Goal: Task Accomplishment & Management: Use online tool/utility

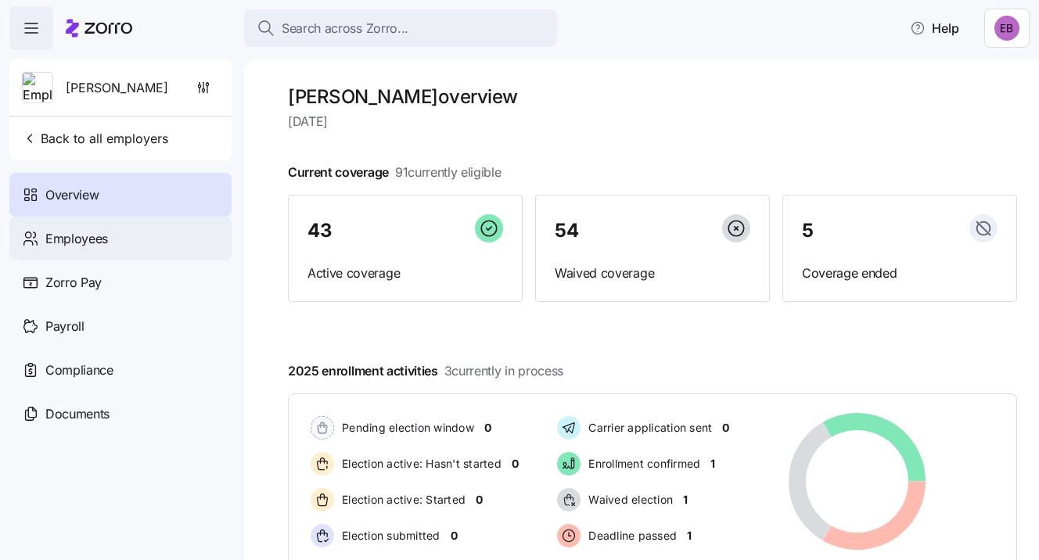
click at [104, 235] on span "Employees" at bounding box center [76, 239] width 63 height 20
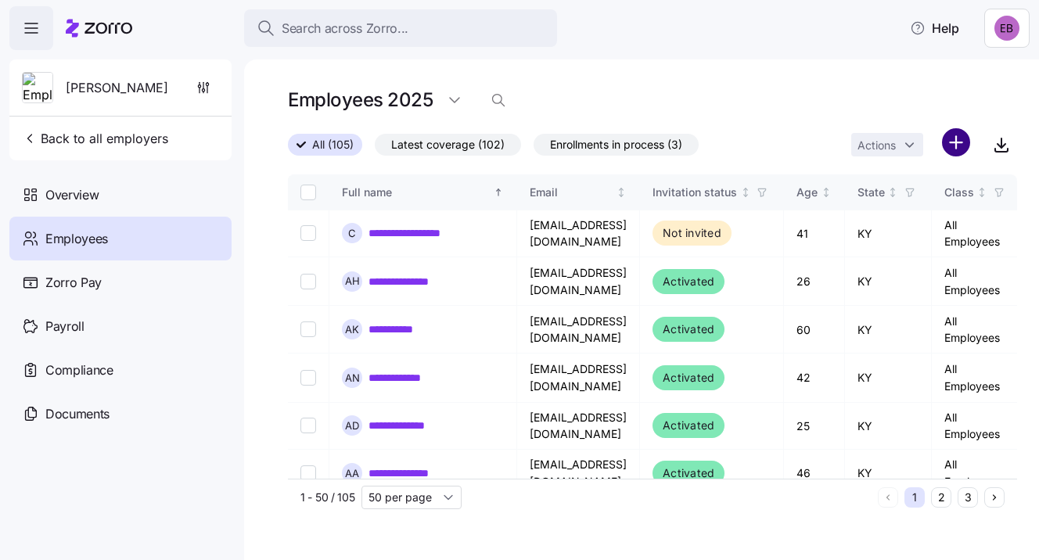
click at [948, 145] on html "**********" at bounding box center [519, 275] width 1039 height 551
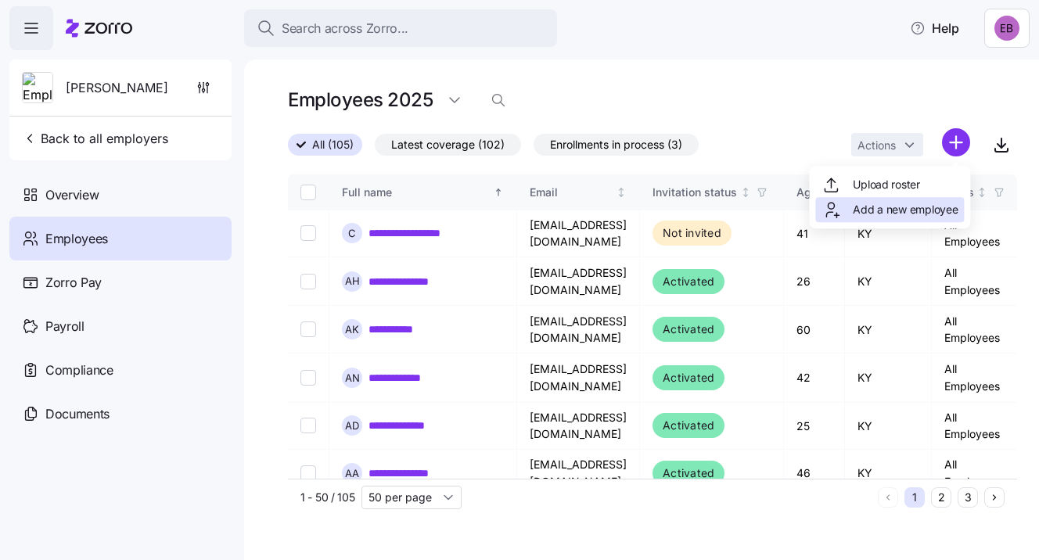
click at [911, 207] on span "Add a new employee" at bounding box center [905, 210] width 105 height 16
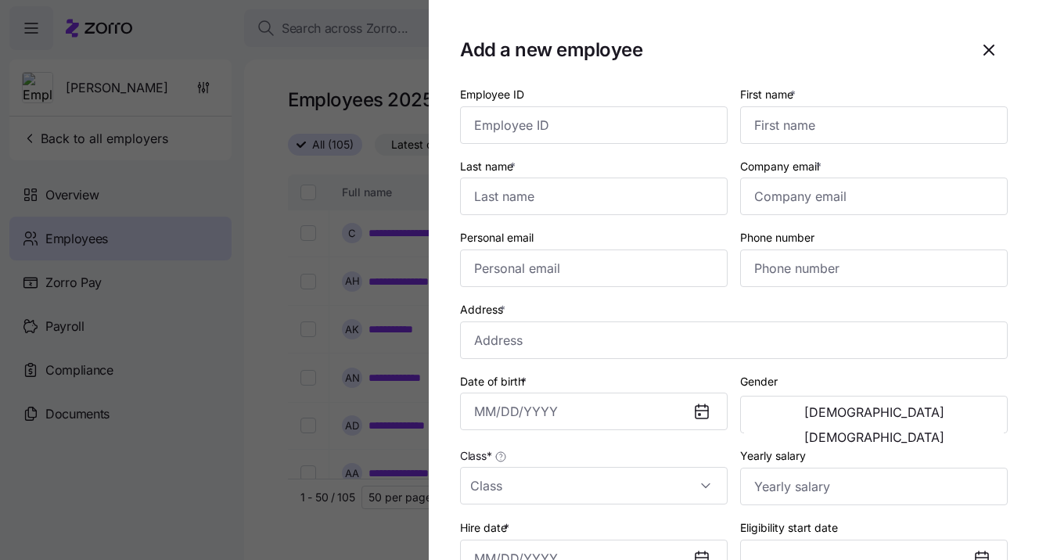
drag, startPoint x: 805, startPoint y: 33, endPoint x: 889, endPoint y: 33, distance: 83.7
click at [889, 33] on div "Add a new employee" at bounding box center [734, 50] width 548 height 38
drag, startPoint x: 820, startPoint y: 38, endPoint x: 867, endPoint y: 38, distance: 47.7
click at [867, 38] on div "Add a new employee" at bounding box center [734, 50] width 548 height 38
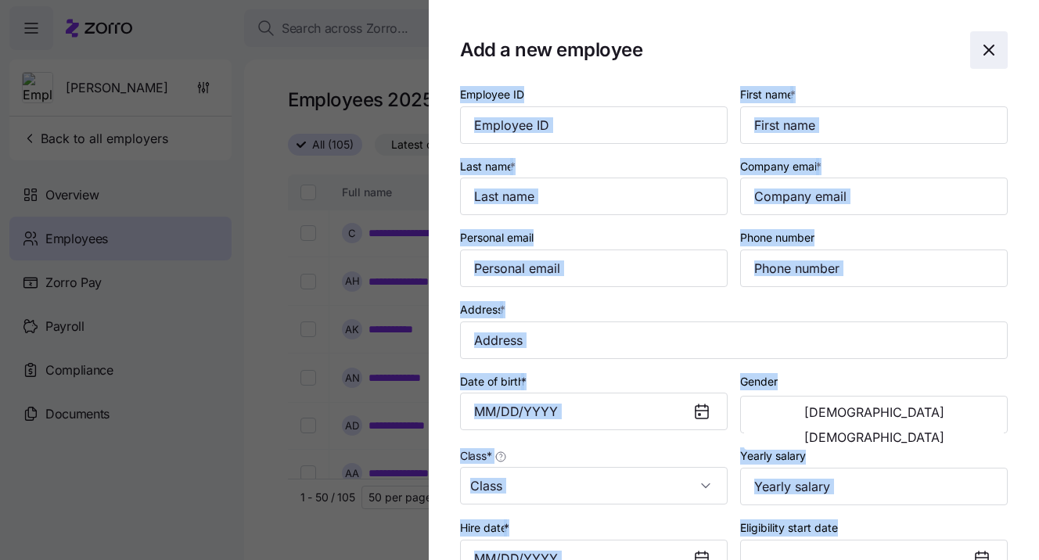
drag, startPoint x: 395, startPoint y: 71, endPoint x: 966, endPoint y: 49, distance: 571.4
click at [966, 551] on div "Add a new employee Employee ID First name * Last name * Company email * Persona…" at bounding box center [519, 551] width 1039 height 0
drag, startPoint x: 966, startPoint y: 49, endPoint x: 958, endPoint y: 48, distance: 7.9
click at [970, 48] on button "button" at bounding box center [989, 50] width 38 height 38
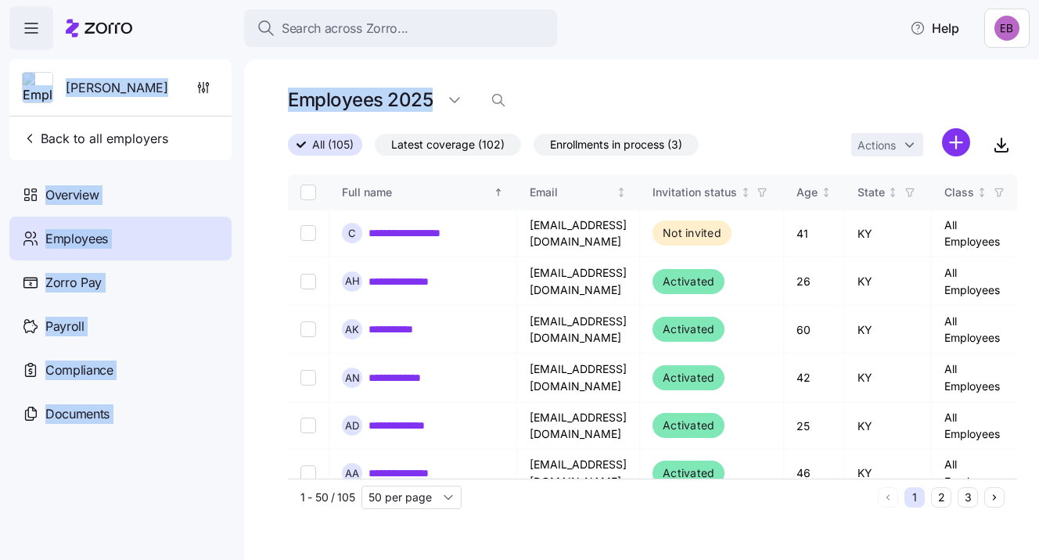
drag, startPoint x: 711, startPoint y: 58, endPoint x: 895, endPoint y: 38, distance: 184.9
click at [895, 38] on div "**********" at bounding box center [519, 275] width 1039 height 551
drag, startPoint x: 787, startPoint y: 29, endPoint x: 767, endPoint y: 58, distance: 35.4
click at [767, 58] on div "**********" at bounding box center [519, 275] width 1039 height 551
click at [764, 58] on main "**********" at bounding box center [519, 275] width 1039 height 551
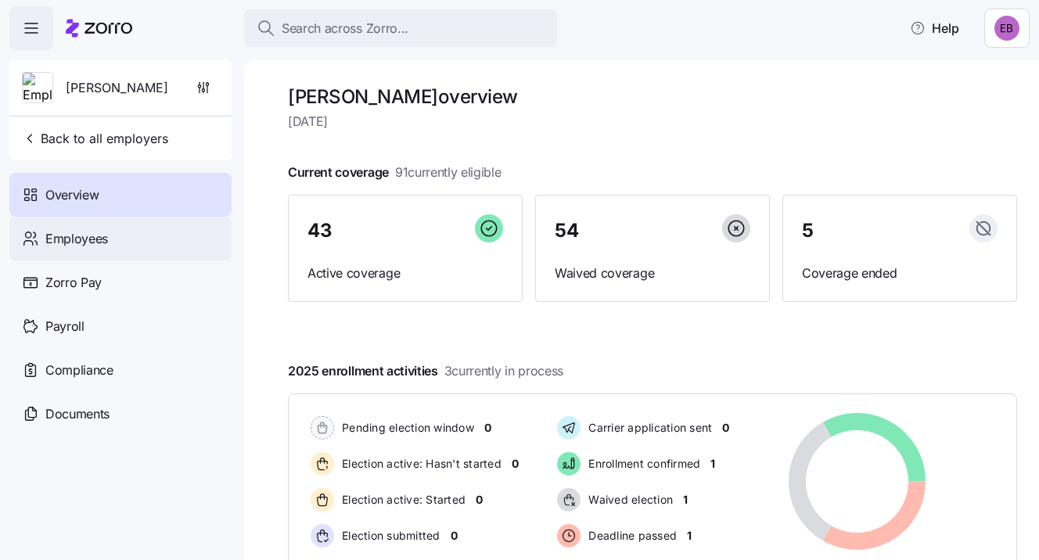
click at [88, 239] on span "Employees" at bounding box center [76, 239] width 63 height 20
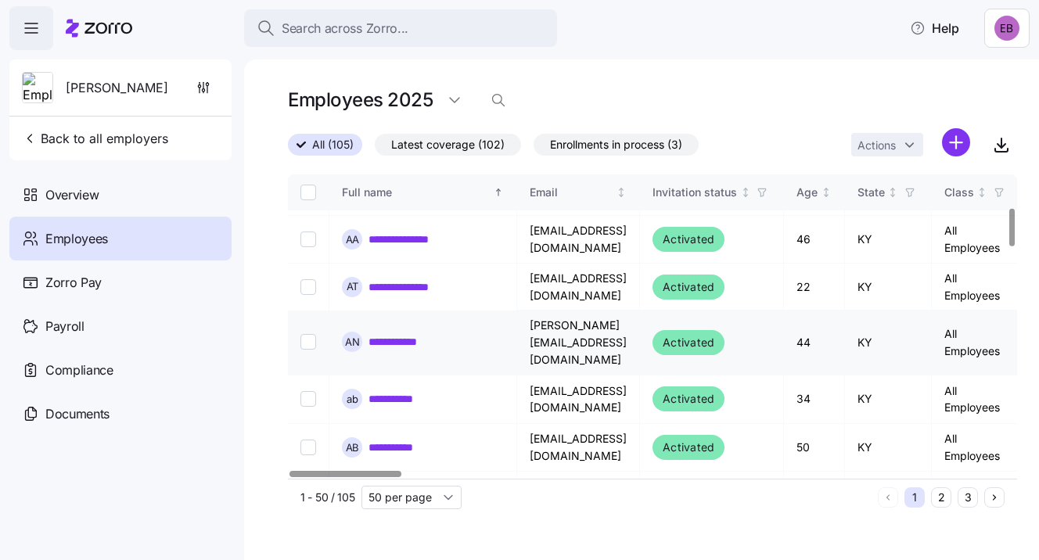
scroll to position [391, 0]
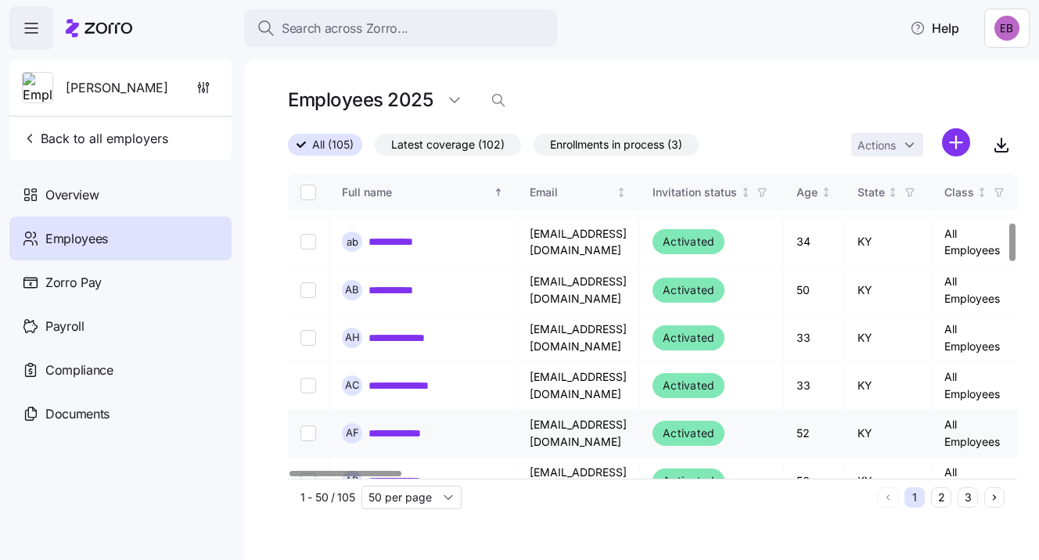
click at [409, 426] on link "**********" at bounding box center [405, 434] width 74 height 16
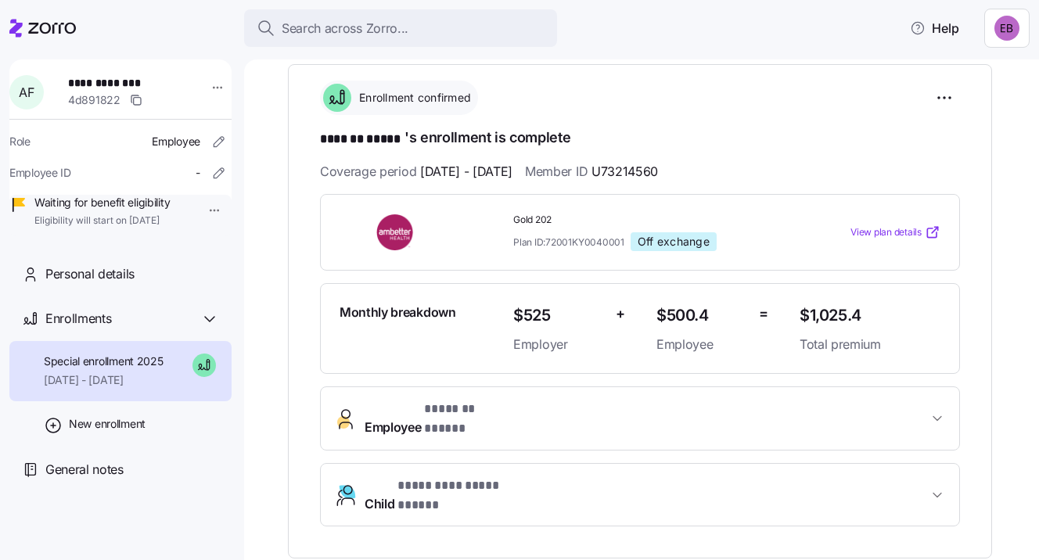
scroll to position [234, 0]
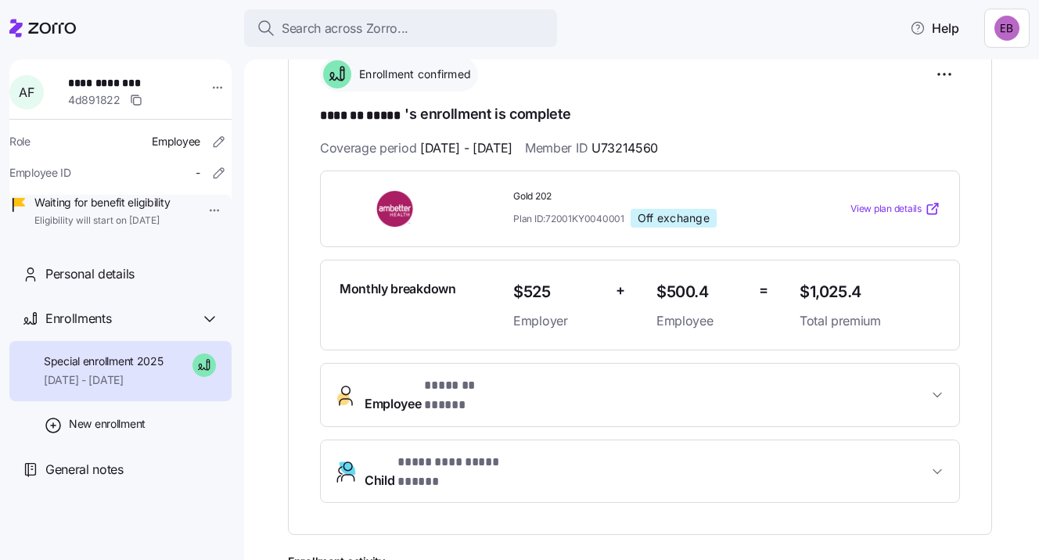
click at [933, 464] on icon "button" at bounding box center [937, 472] width 16 height 16
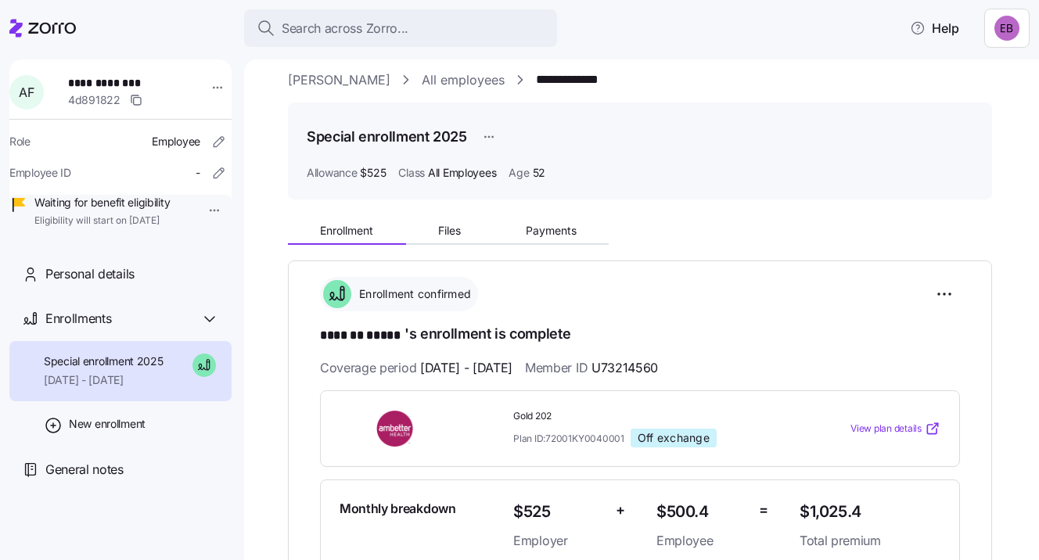
scroll to position [0, 0]
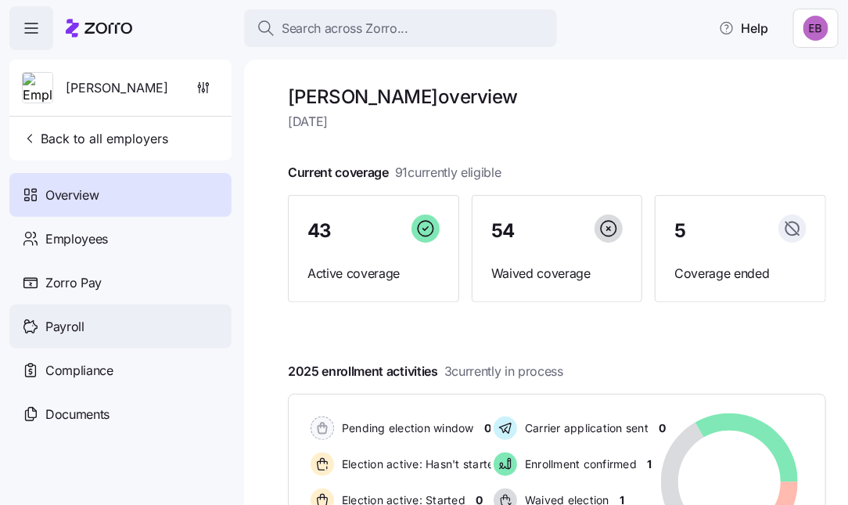
click at [77, 331] on span "Payroll" at bounding box center [64, 327] width 39 height 20
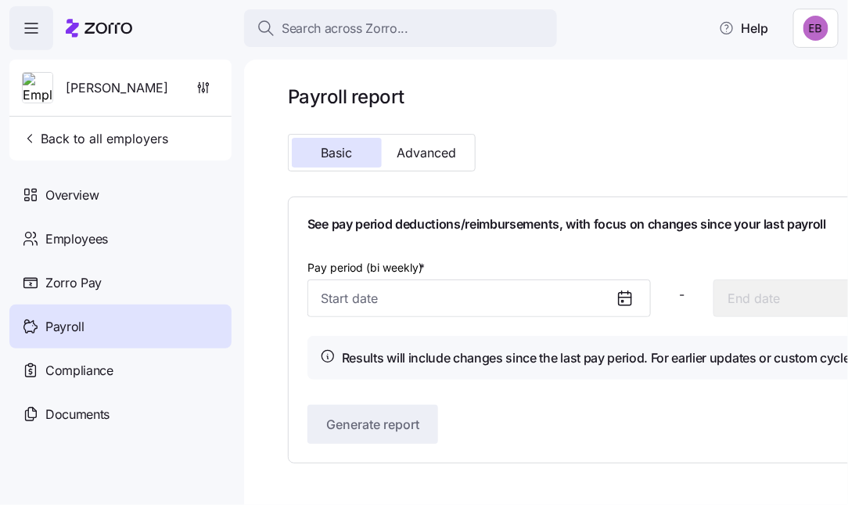
click at [625, 300] on icon at bounding box center [625, 298] width 19 height 19
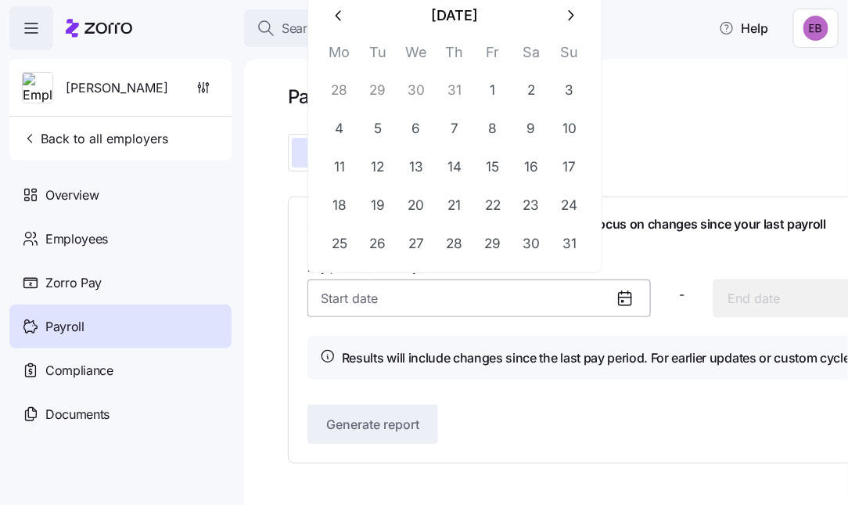
click at [513, 293] on input "Pay period (bi weekly) *" at bounding box center [478, 298] width 343 height 38
click at [568, 16] on icon "button" at bounding box center [570, 15] width 17 height 17
click at [336, 92] on button "1" at bounding box center [340, 91] width 38 height 38
type input "September 1, 2025"
type input "September 14, 2025"
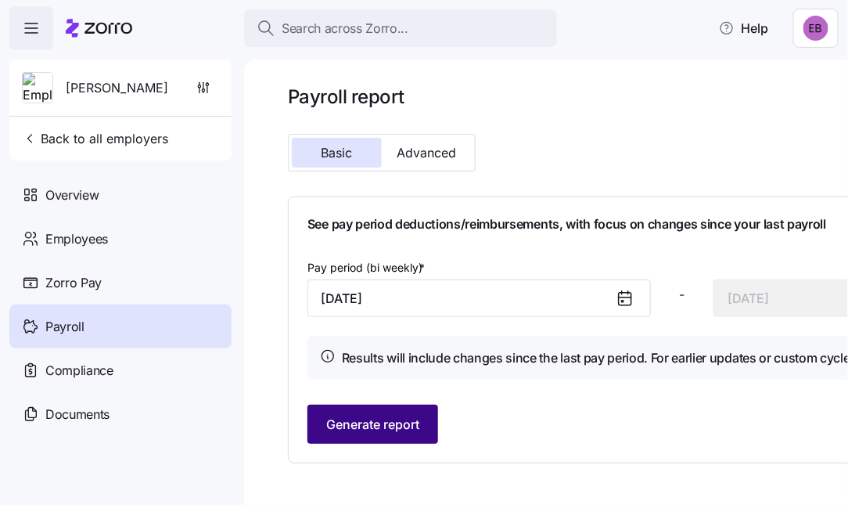
click at [404, 428] on span "Generate report" at bounding box center [372, 424] width 93 height 19
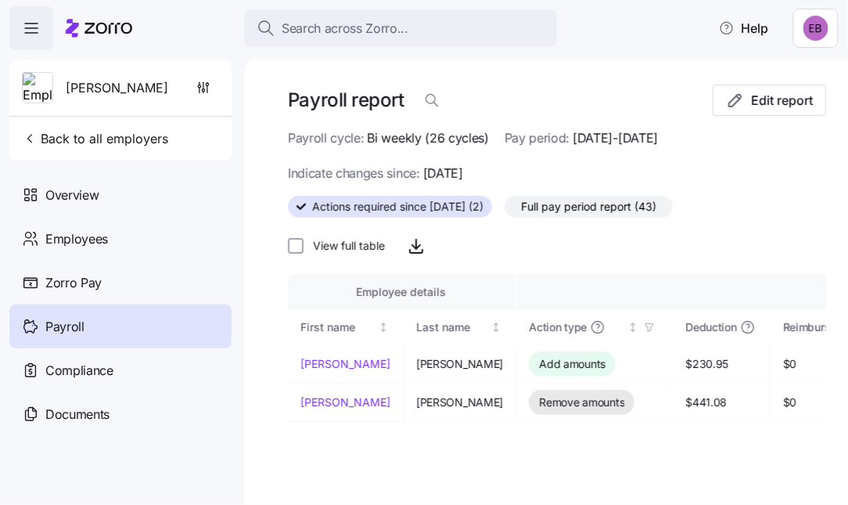
click at [84, 323] on div "Payroll" at bounding box center [120, 326] width 222 height 44
click at [440, 206] on span "Actions required since 09/01/2025 (2)" at bounding box center [397, 206] width 171 height 20
click at [288, 211] on input "Actions required since 09/01/2025 (2)" at bounding box center [288, 211] width 0 height 0
click at [294, 243] on input "View full table" at bounding box center [296, 246] width 16 height 16
checkbox input "true"
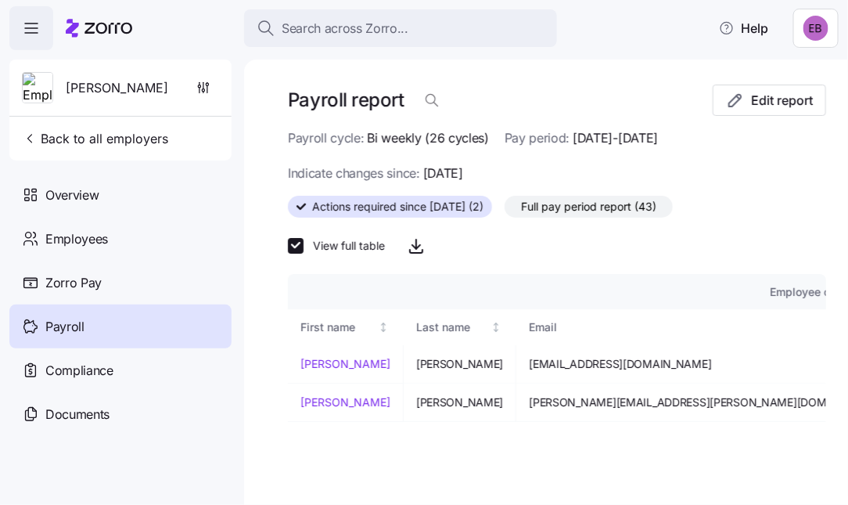
scroll to position [72, 0]
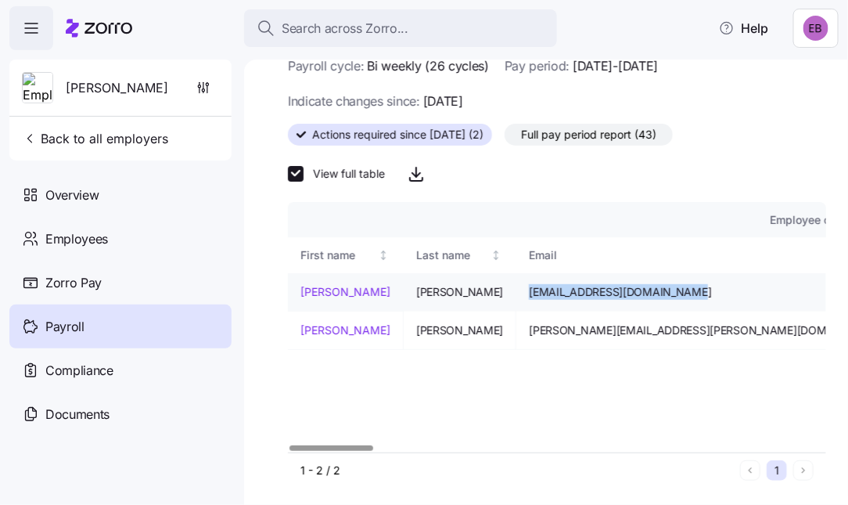
drag, startPoint x: 492, startPoint y: 287, endPoint x: 652, endPoint y: 289, distance: 159.6
click at [652, 289] on td "[EMAIL_ADDRESS][DOMAIN_NAME]" at bounding box center [707, 292] width 383 height 38
drag, startPoint x: 652, startPoint y: 289, endPoint x: 638, endPoint y: 289, distance: 14.1
copy span "[EMAIL_ADDRESS][DOMAIN_NAME]"
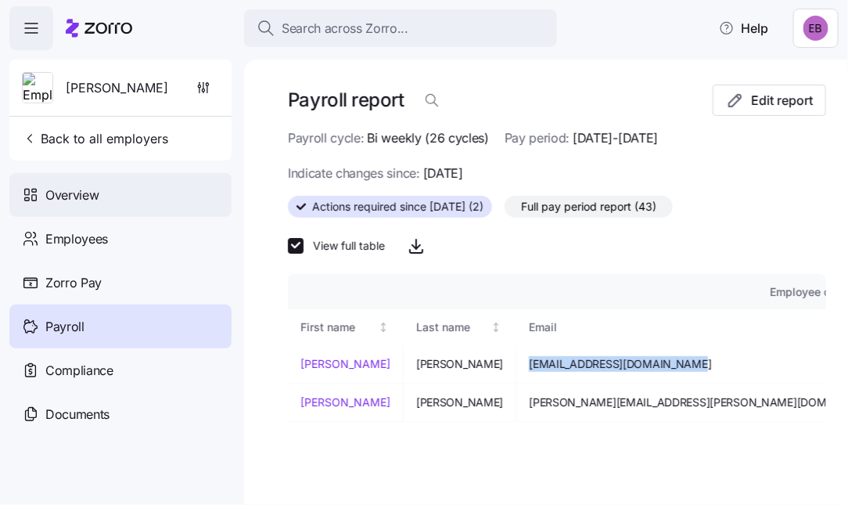
click at [86, 191] on span "Overview" at bounding box center [71, 195] width 53 height 20
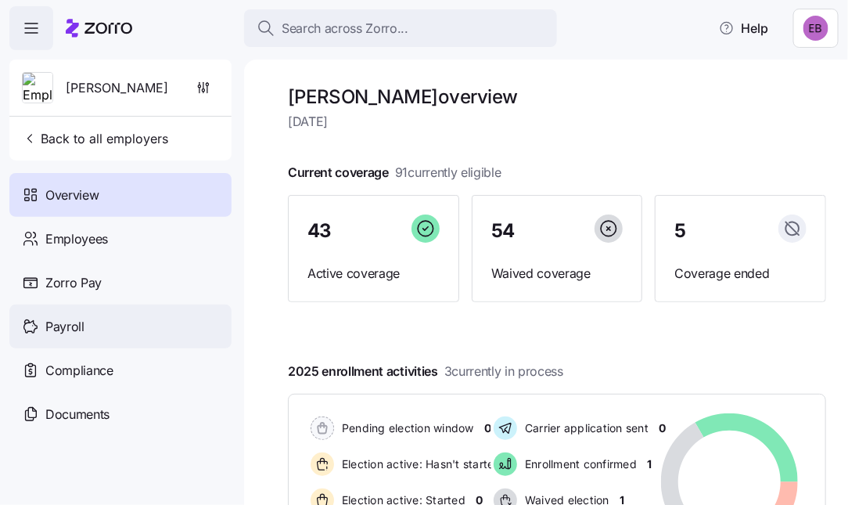
click at [68, 328] on span "Payroll" at bounding box center [64, 327] width 39 height 20
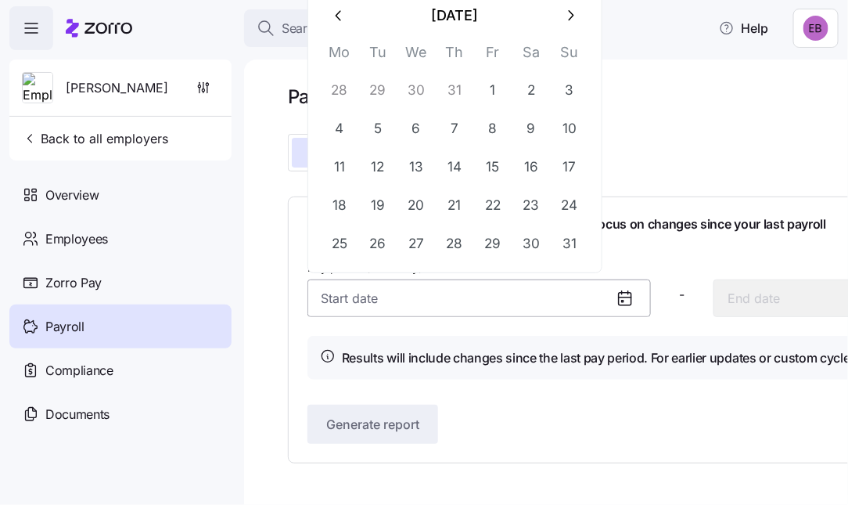
click at [352, 291] on input "Pay period (bi weekly) *" at bounding box center [478, 298] width 343 height 38
click at [489, 85] on button "1" at bounding box center [493, 91] width 38 height 38
type input "August 1, 2025"
type input "August 14, 2025"
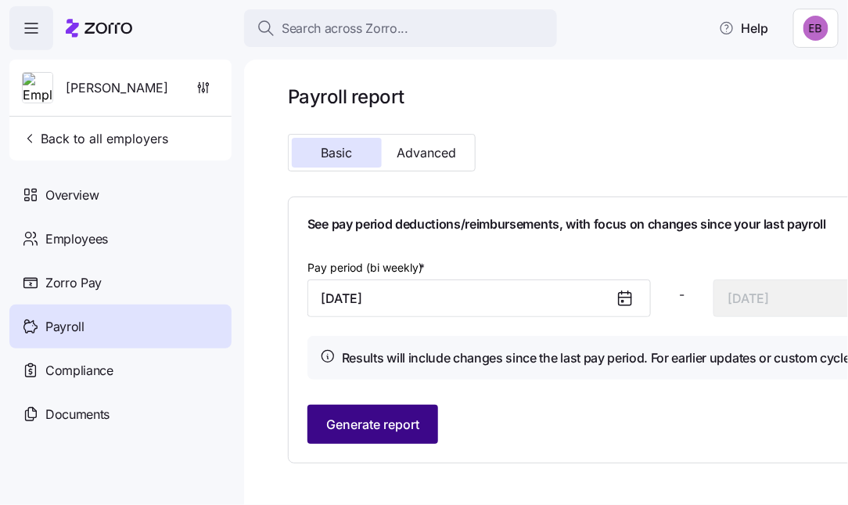
click at [368, 425] on span "Generate report" at bounding box center [372, 424] width 93 height 19
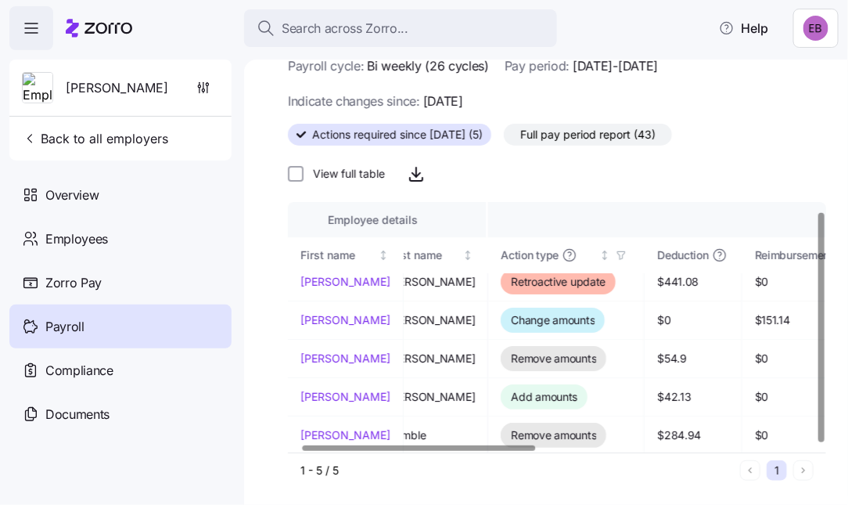
scroll to position [10, 0]
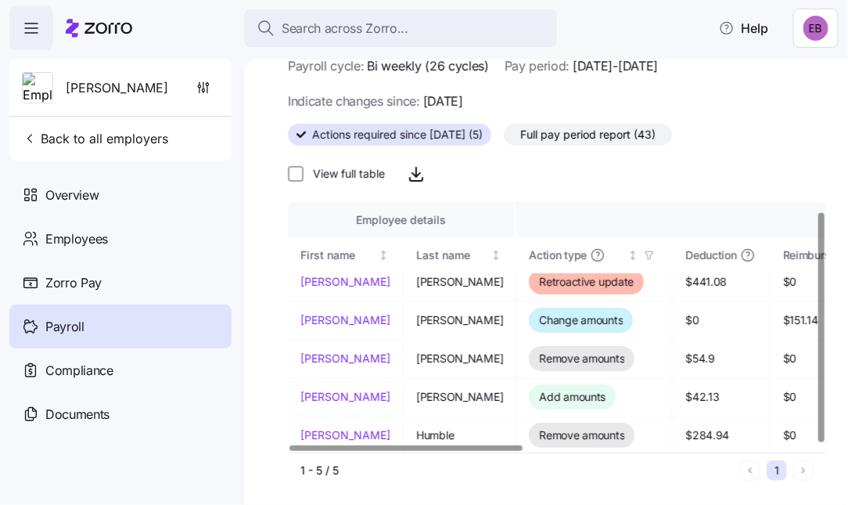
click at [407, 446] on div at bounding box center [405, 447] width 233 height 5
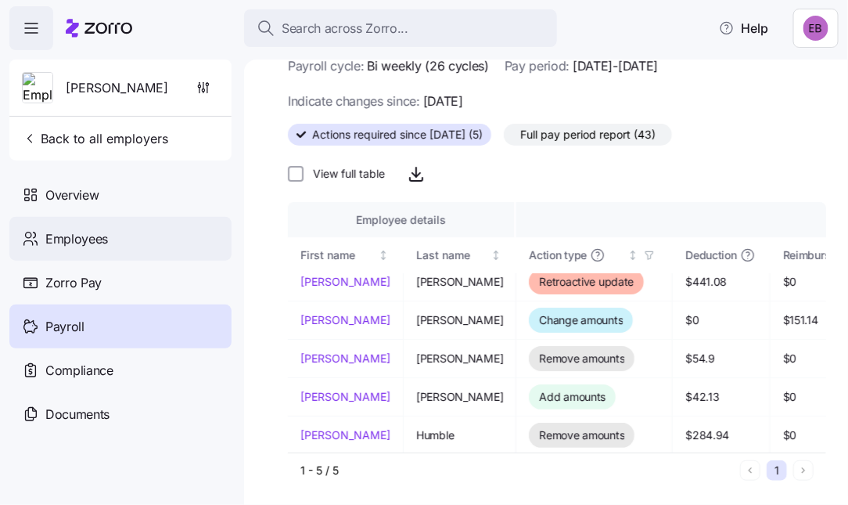
click at [81, 236] on span "Employees" at bounding box center [76, 239] width 63 height 20
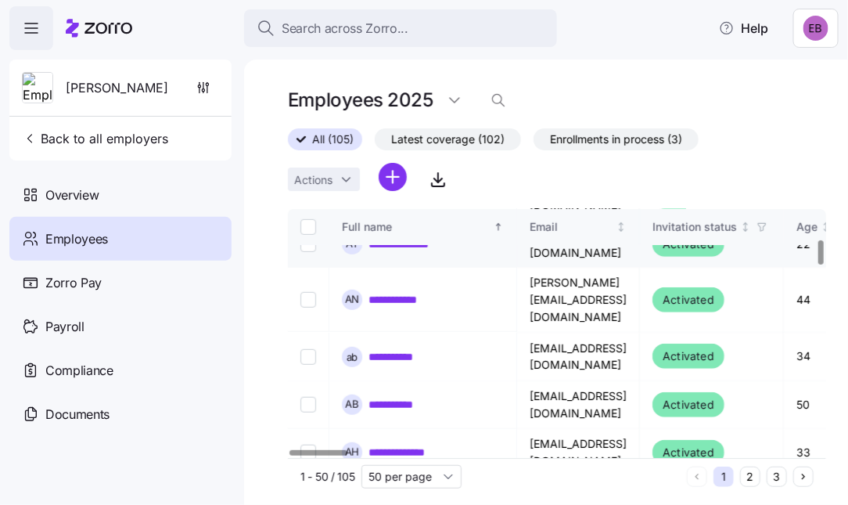
scroll to position [313, 0]
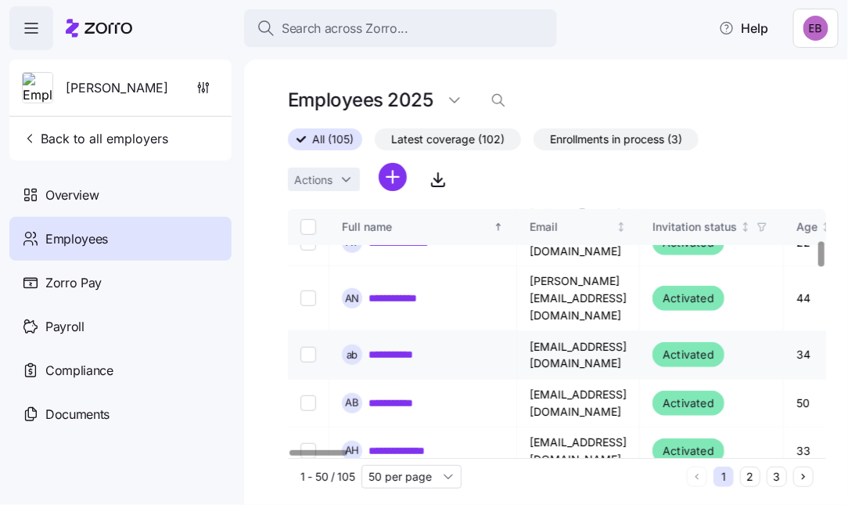
click at [418, 347] on link "**********" at bounding box center [400, 355] width 65 height 16
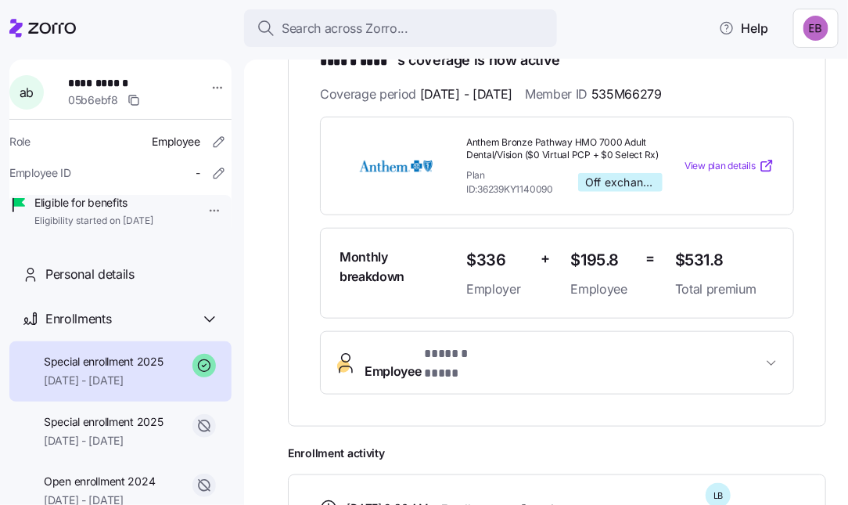
scroll to position [313, 0]
